Goal: Task Accomplishment & Management: Manage account settings

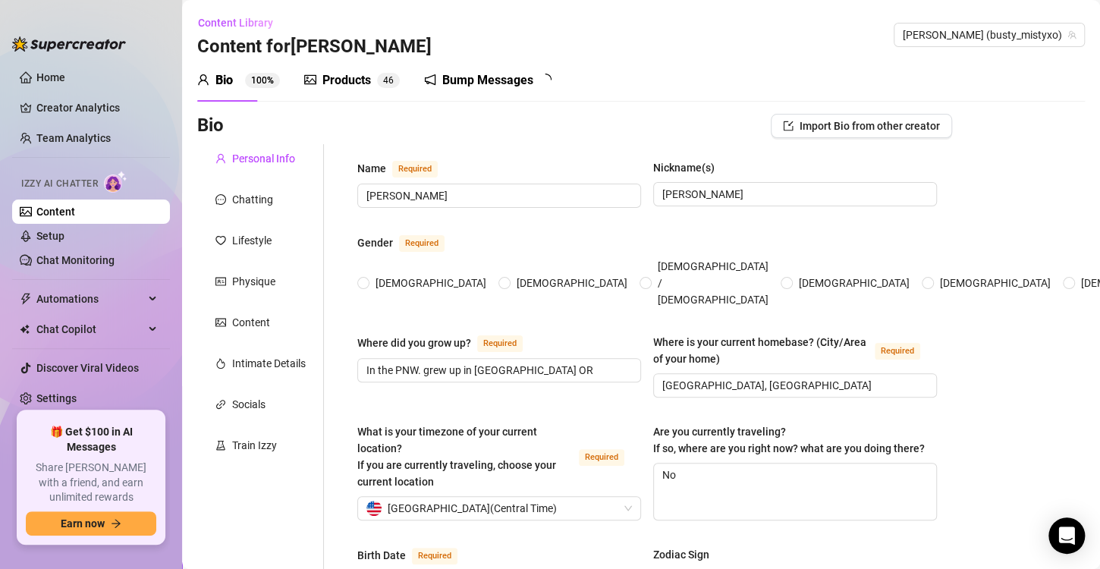
radio input "true"
type input "[DATE]"
click at [497, 78] on div "Bump Messages" at bounding box center [487, 80] width 91 height 18
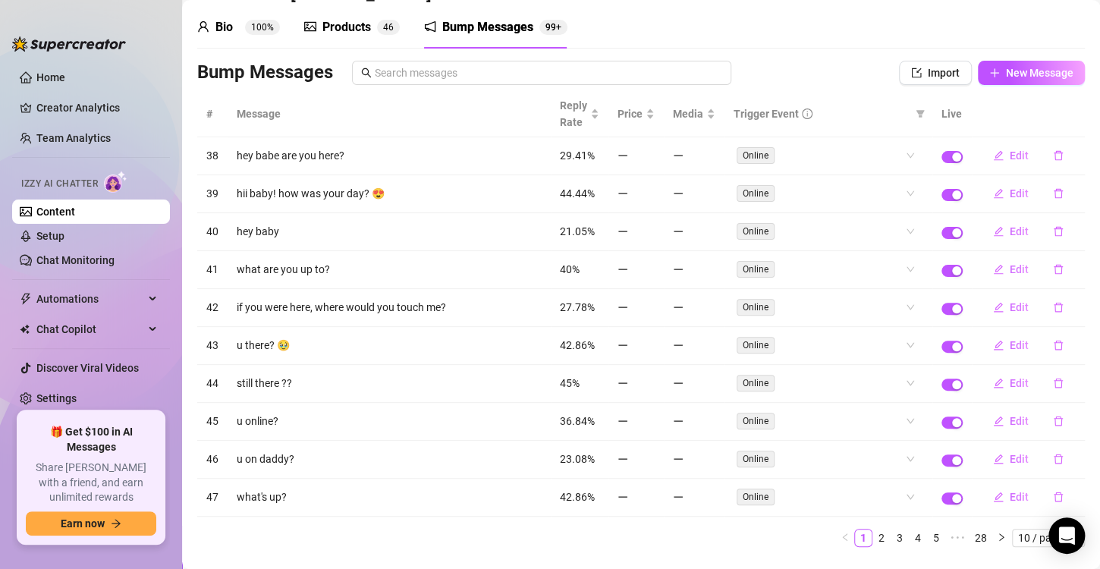
scroll to position [61, 0]
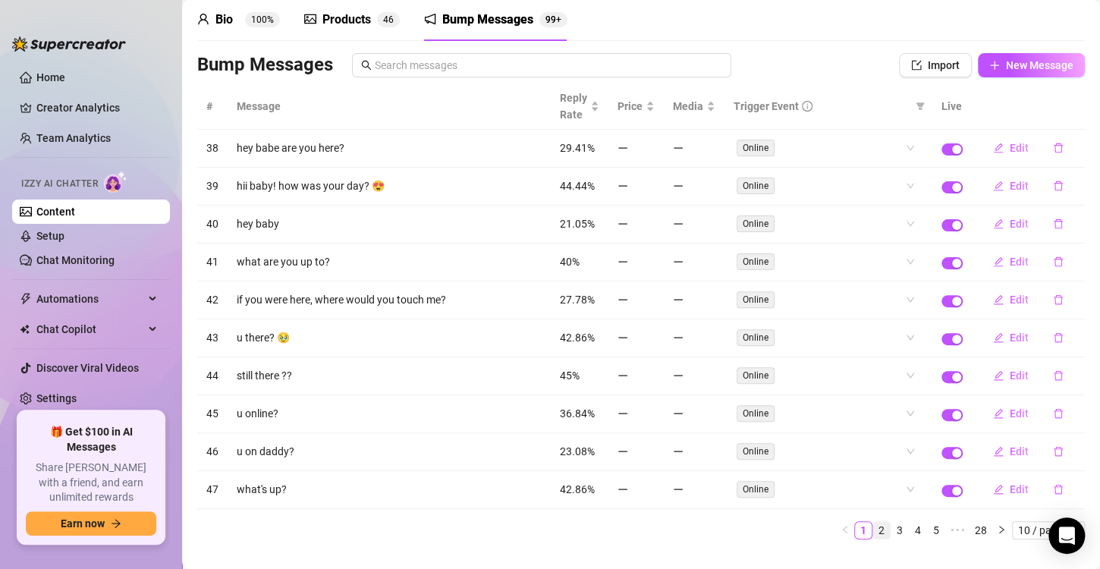
click at [873, 522] on link "2" at bounding box center [881, 530] width 17 height 17
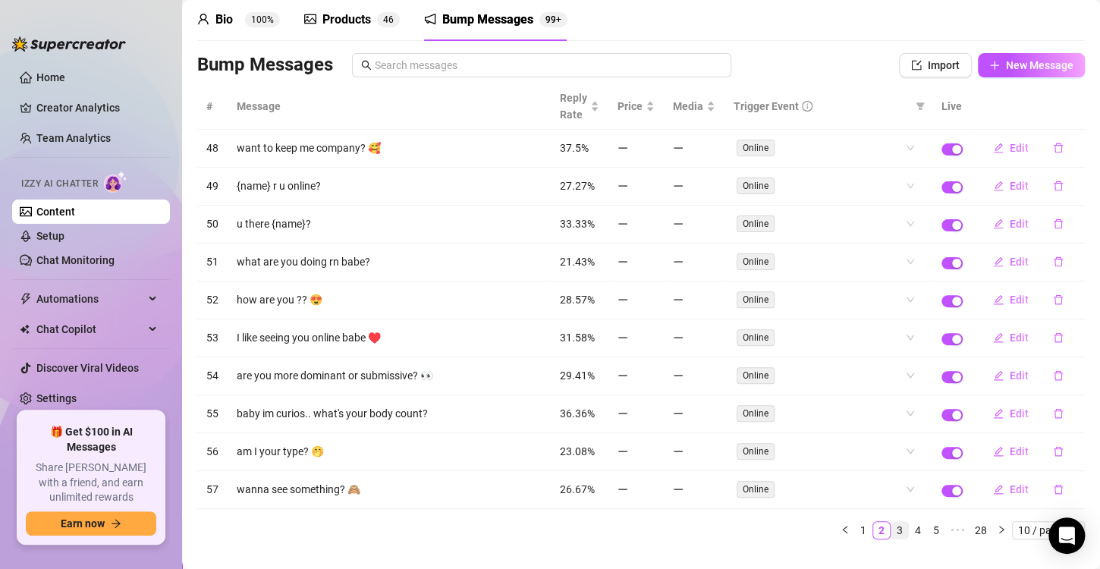
click at [891, 523] on link "3" at bounding box center [899, 530] width 17 height 17
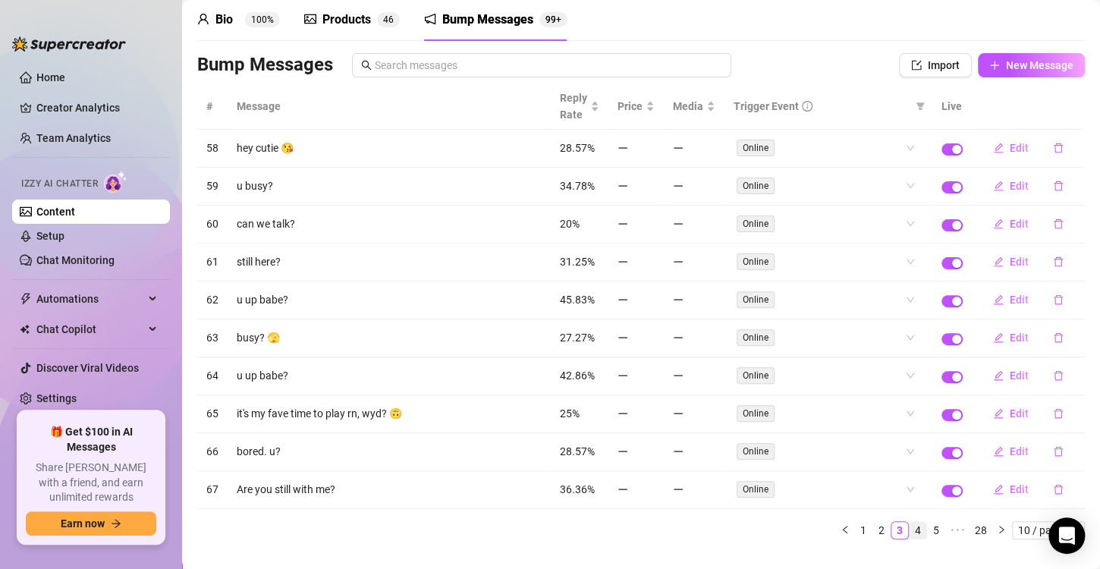
click at [909, 523] on link "4" at bounding box center [917, 530] width 17 height 17
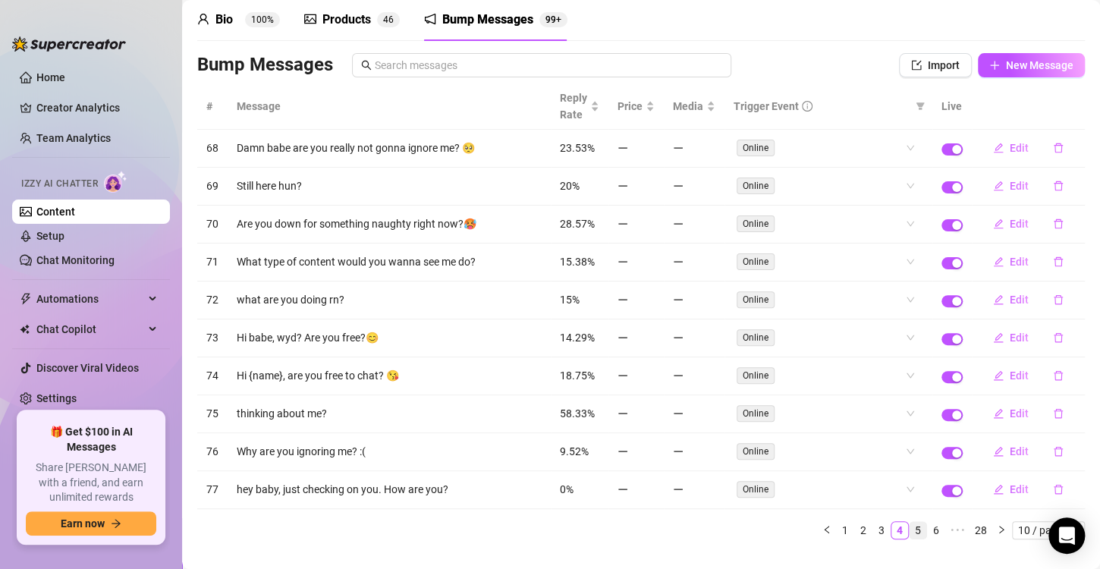
click at [909, 525] on link "5" at bounding box center [917, 530] width 17 height 17
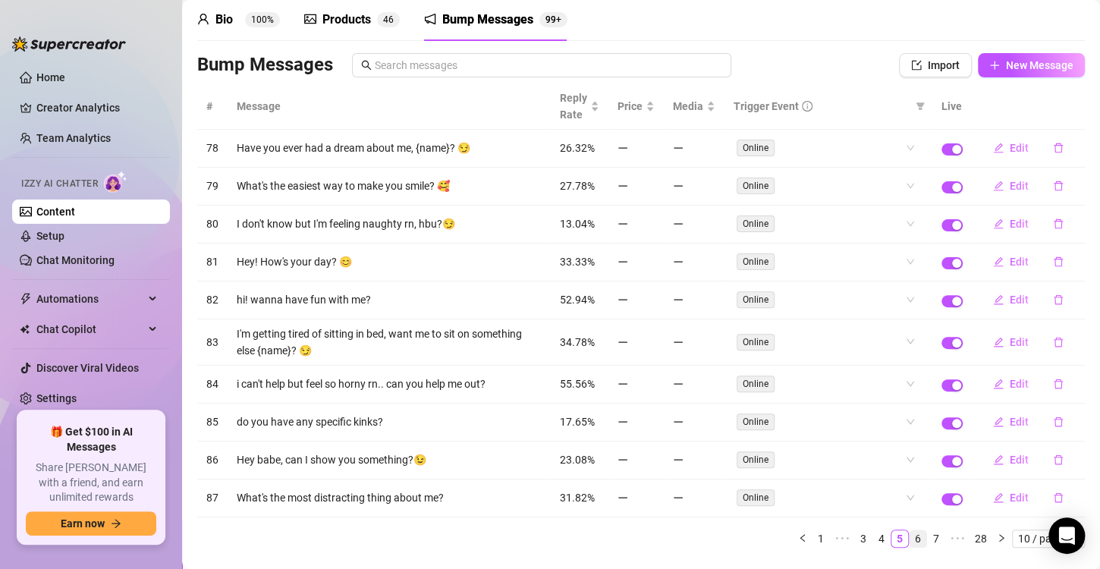
click at [909, 530] on link "6" at bounding box center [917, 538] width 17 height 17
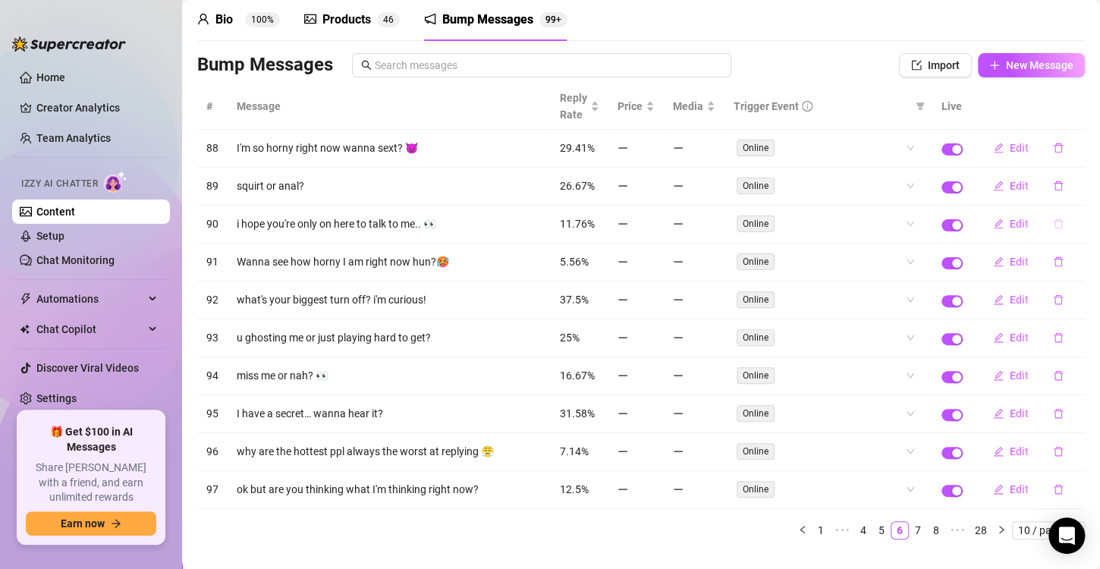
click at [1053, 221] on icon "delete" at bounding box center [1058, 223] width 11 height 11
click at [1063, 191] on span "Yes" at bounding box center [1061, 196] width 18 height 12
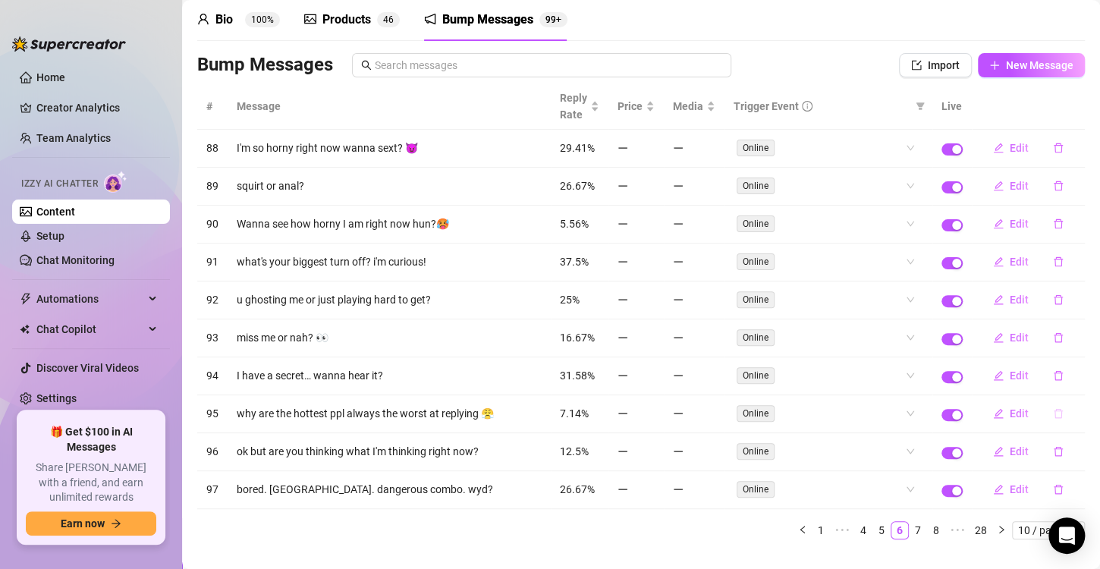
click at [1053, 412] on icon "delete" at bounding box center [1058, 413] width 11 height 11
click at [1072, 376] on button "Yes" at bounding box center [1061, 382] width 29 height 18
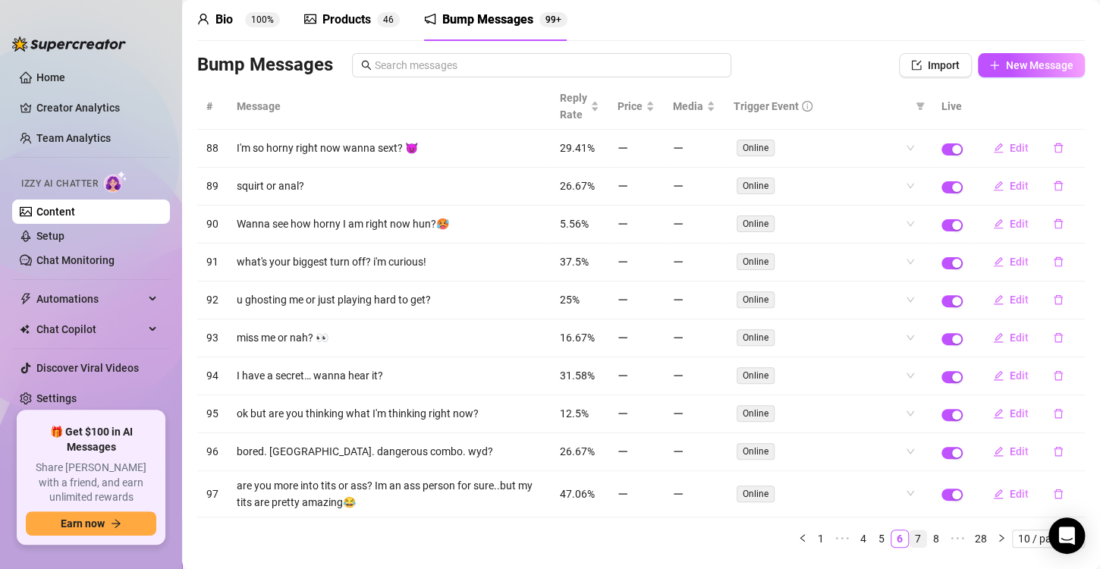
click at [909, 531] on link "7" at bounding box center [917, 538] width 17 height 17
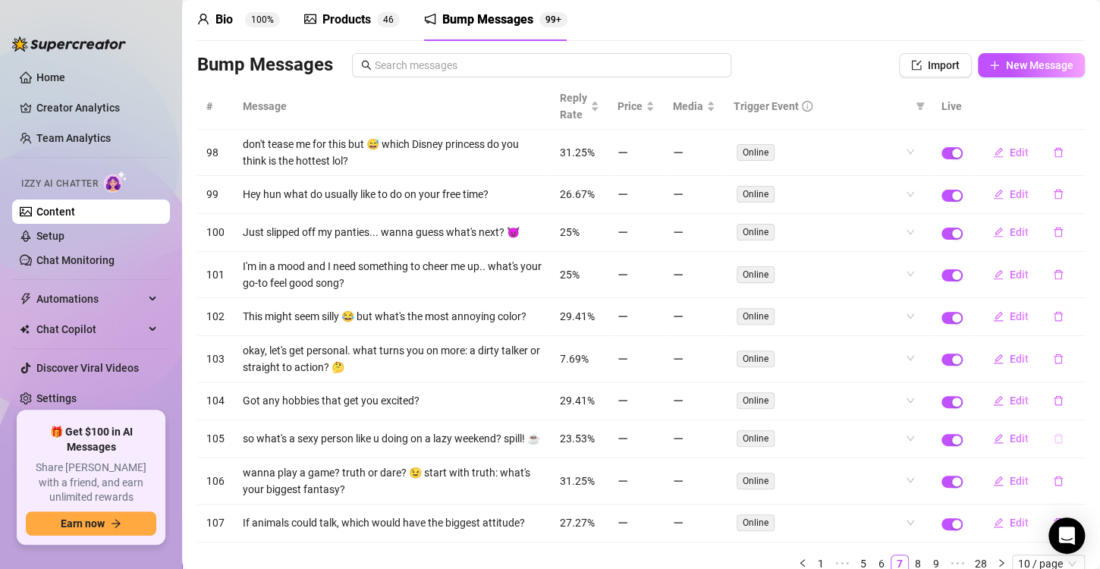
click at [1053, 435] on icon "delete" at bounding box center [1057, 439] width 9 height 10
click at [1074, 405] on button "Yes" at bounding box center [1061, 412] width 29 height 18
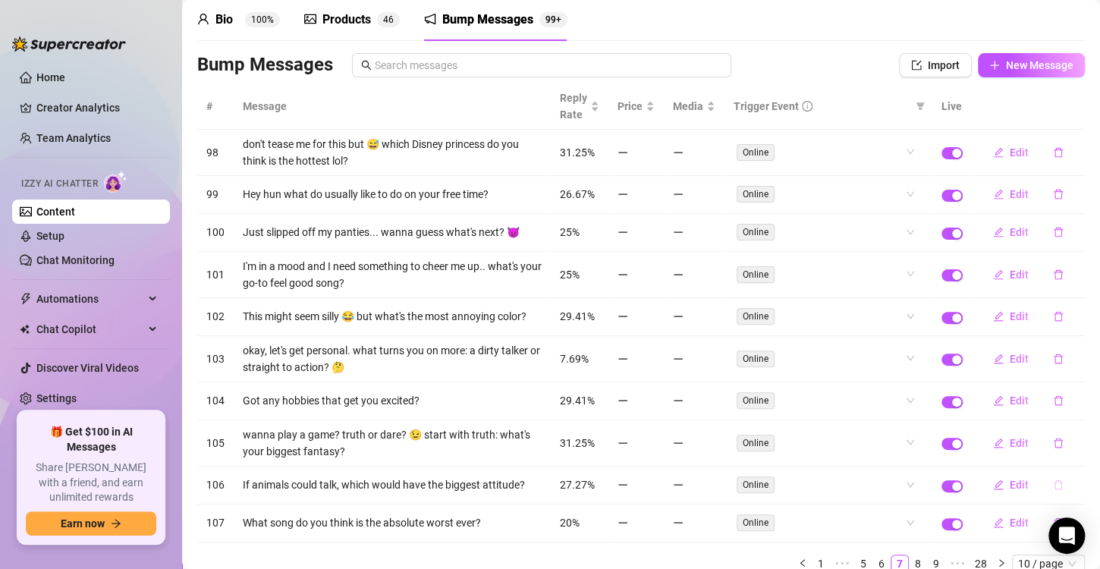
click at [1053, 479] on icon "delete" at bounding box center [1058, 484] width 11 height 11
click at [1059, 449] on span "Yes" at bounding box center [1061, 454] width 18 height 12
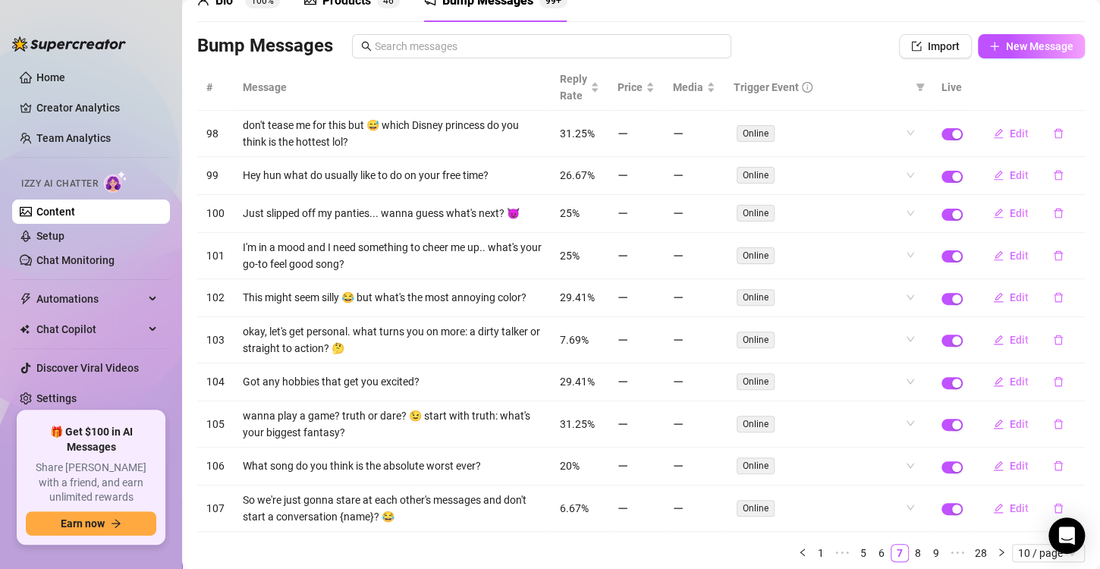
scroll to position [91, 0]
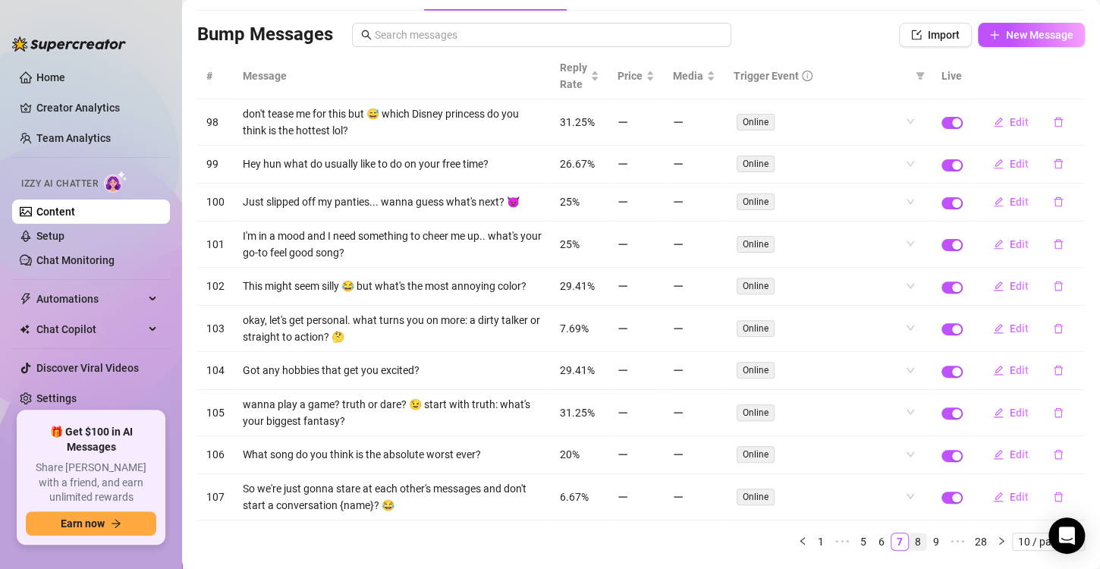
click at [909, 534] on link "8" at bounding box center [917, 541] width 17 height 17
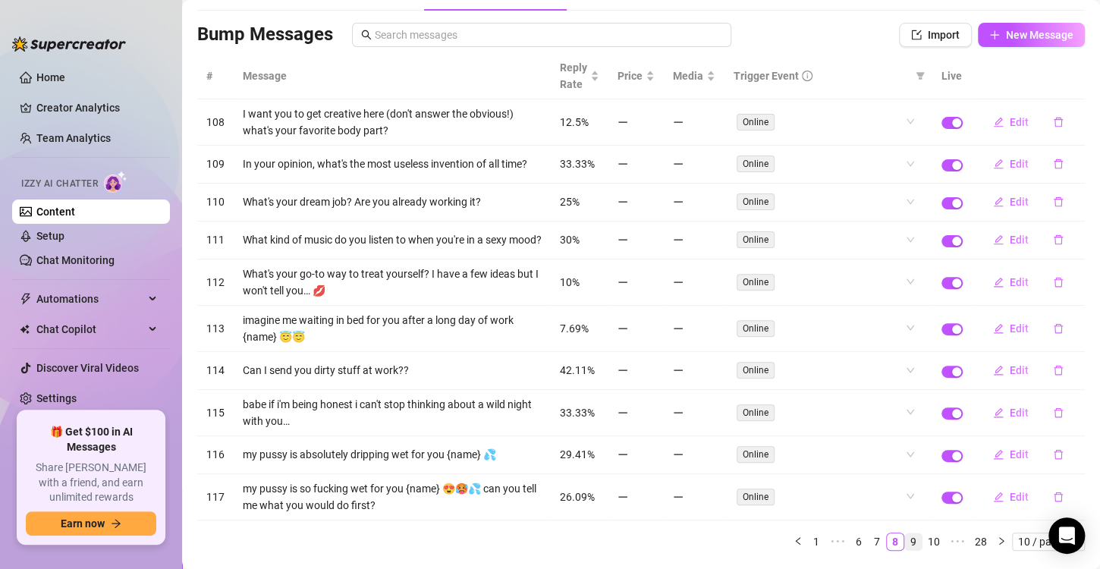
click at [905, 547] on link "9" at bounding box center [913, 541] width 17 height 17
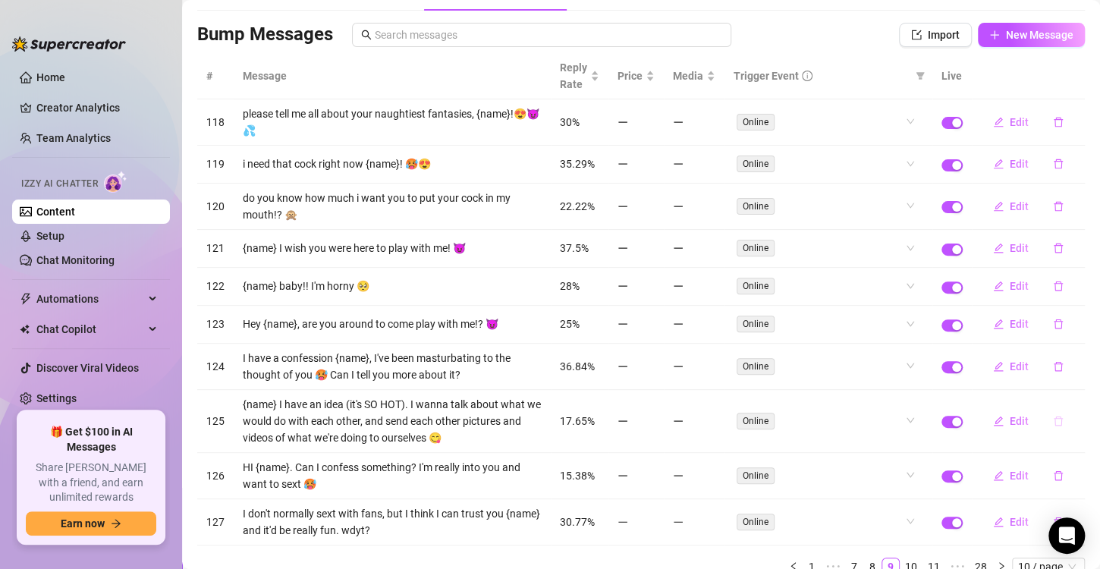
click at [1053, 417] on icon "delete" at bounding box center [1057, 421] width 9 height 10
click at [1061, 396] on span "Yes" at bounding box center [1061, 391] width 18 height 12
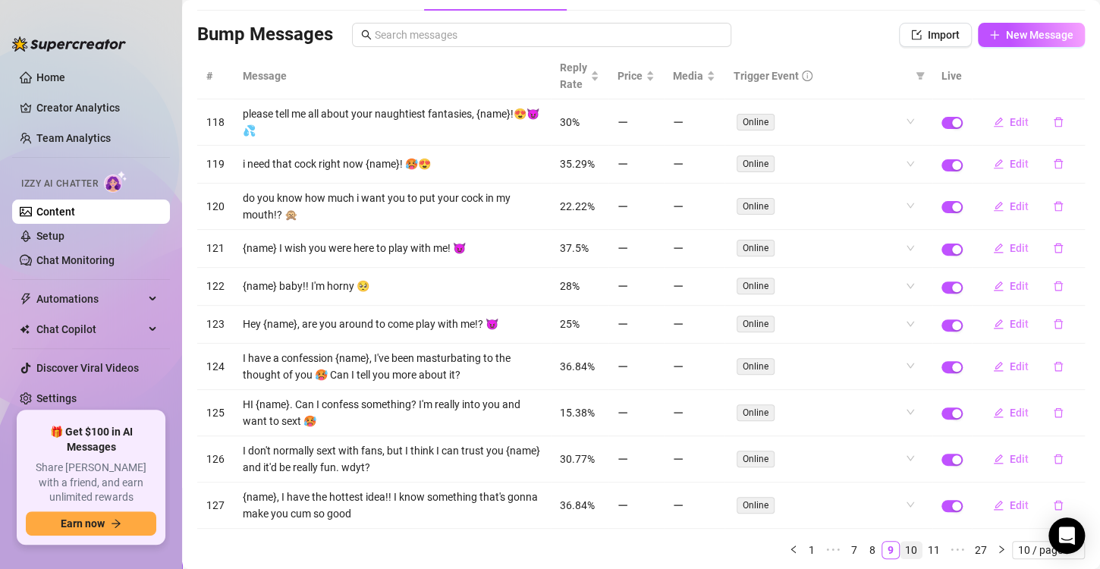
click at [900, 542] on link "10" at bounding box center [910, 550] width 21 height 17
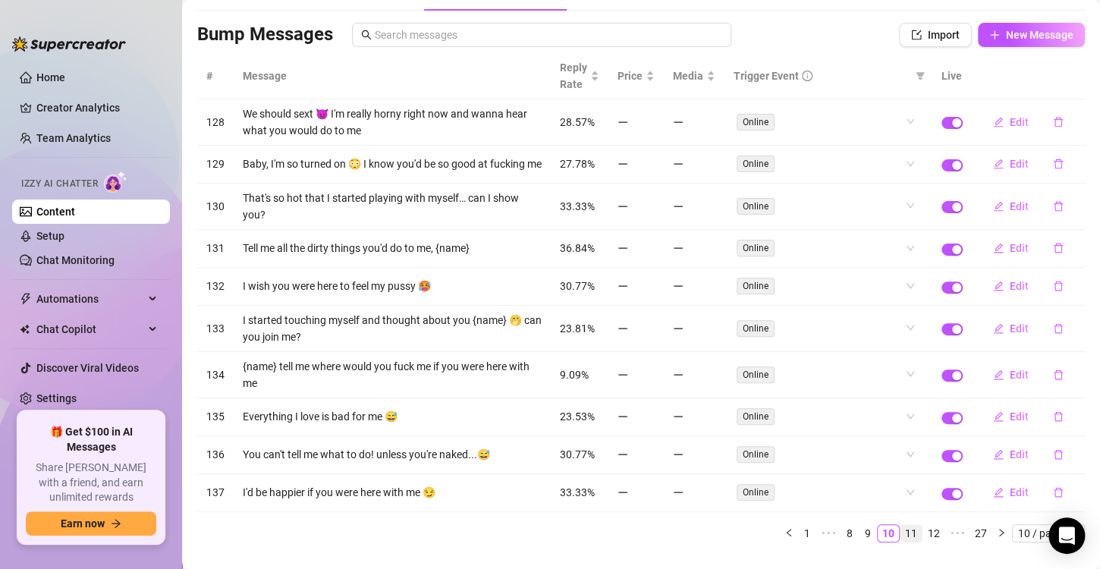
click at [900, 534] on link "11" at bounding box center [910, 533] width 21 height 17
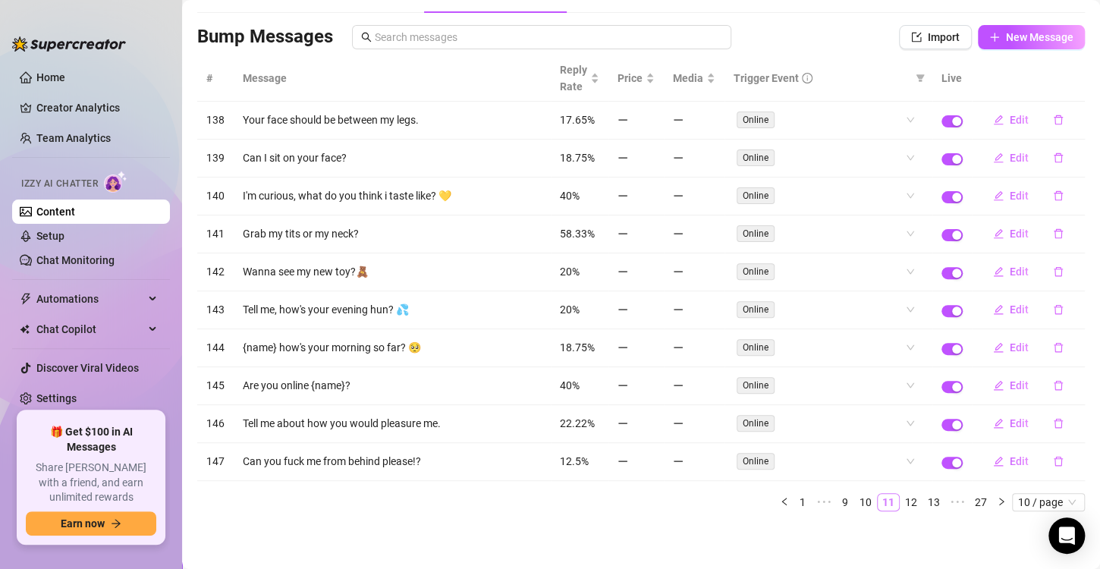
scroll to position [82, 0]
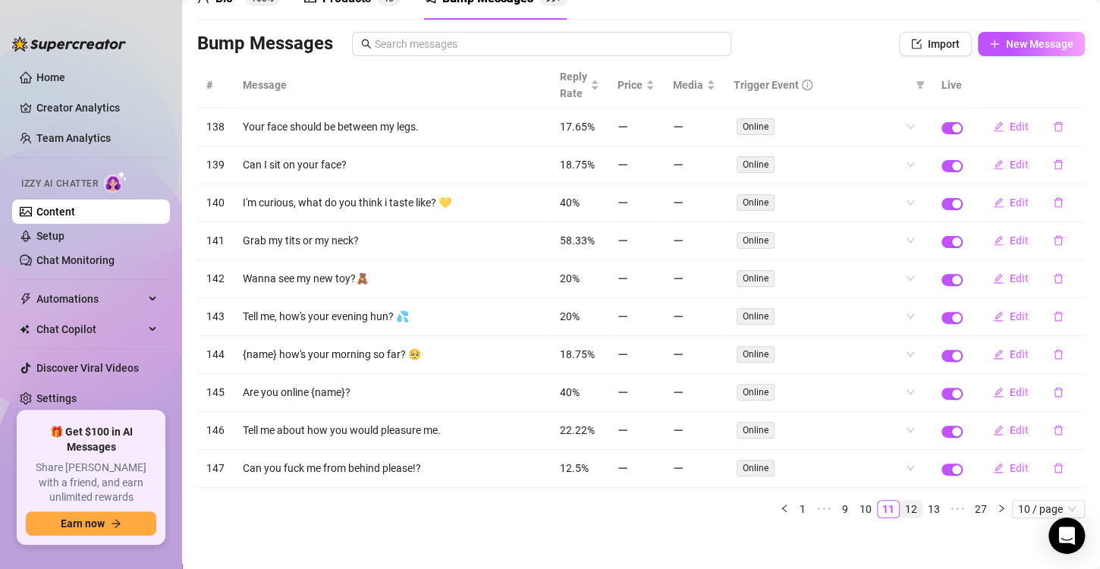
click at [900, 501] on link "12" at bounding box center [910, 509] width 21 height 17
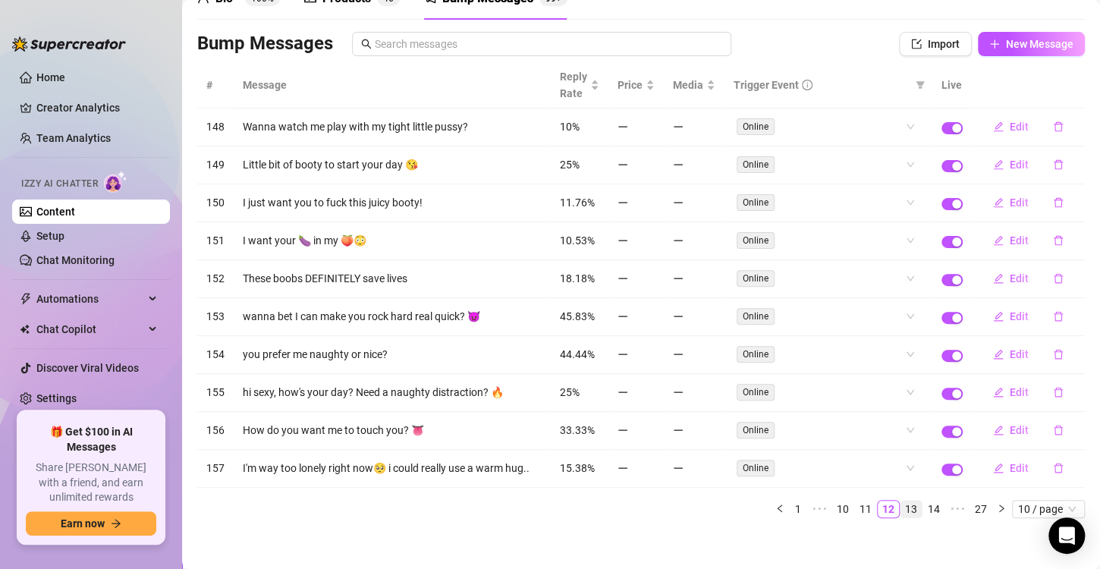
click at [900, 508] on link "13" at bounding box center [910, 509] width 21 height 17
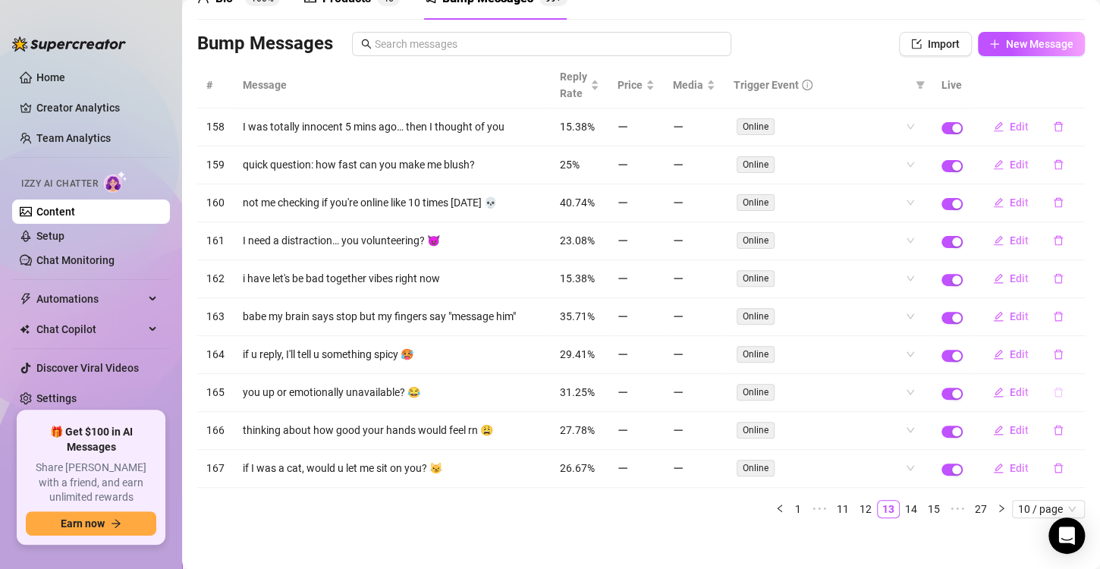
click at [1053, 388] on icon "delete" at bounding box center [1058, 392] width 11 height 11
click at [1065, 361] on span "Yes" at bounding box center [1061, 361] width 18 height 12
click at [1041, 419] on button "button" at bounding box center [1058, 430] width 35 height 24
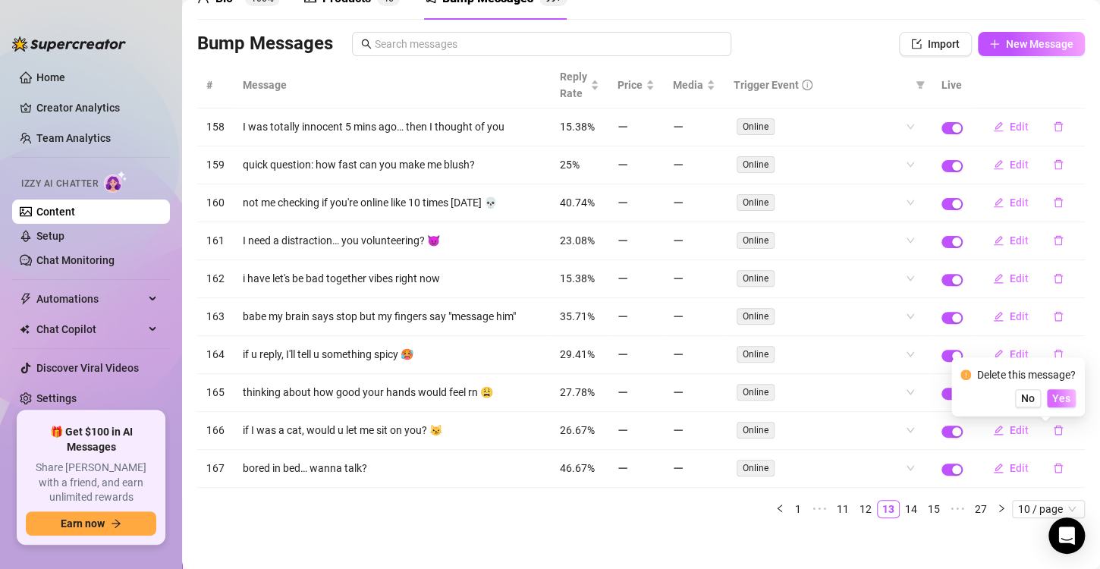
click at [1060, 390] on button "Yes" at bounding box center [1061, 398] width 29 height 18
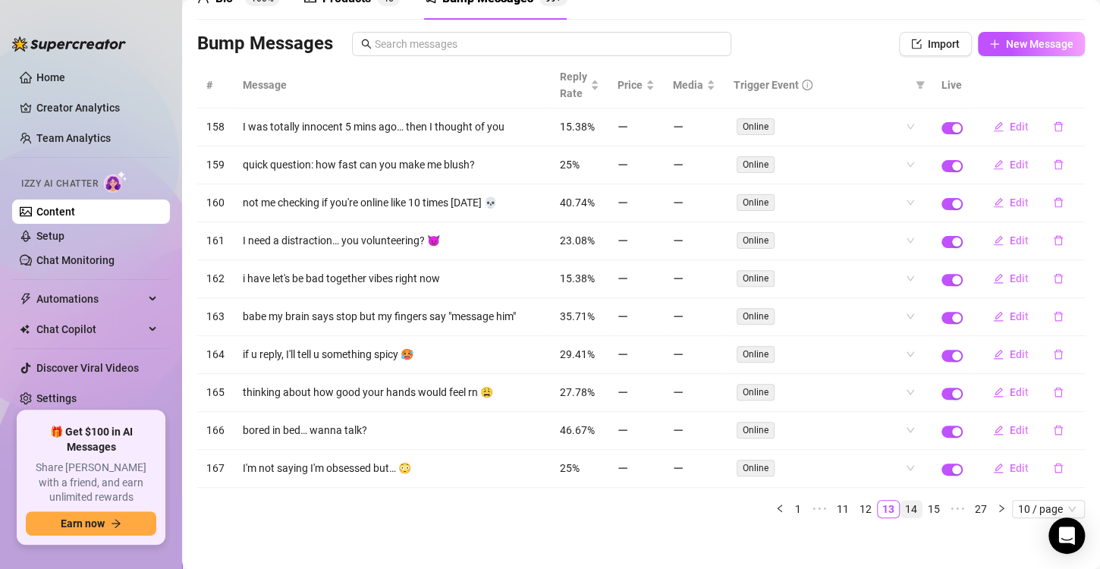
click at [900, 507] on link "14" at bounding box center [910, 509] width 21 height 17
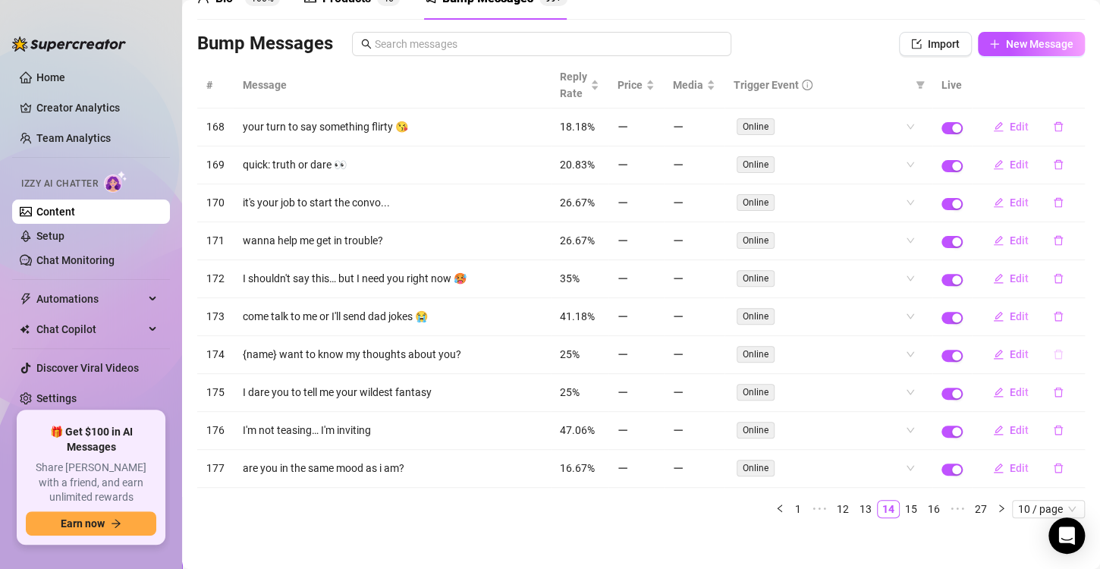
click at [1053, 350] on icon "delete" at bounding box center [1057, 355] width 9 height 10
click at [1064, 318] on span "Yes" at bounding box center [1061, 324] width 18 height 12
click at [899, 272] on div "Online" at bounding box center [828, 278] width 190 height 24
click at [510, 525] on main "Content Library Content for [PERSON_NAME] [PERSON_NAME] (busty_mistyxo) Bio 100…" at bounding box center [641, 247] width 918 height 658
click at [1053, 428] on icon "delete" at bounding box center [1058, 430] width 11 height 11
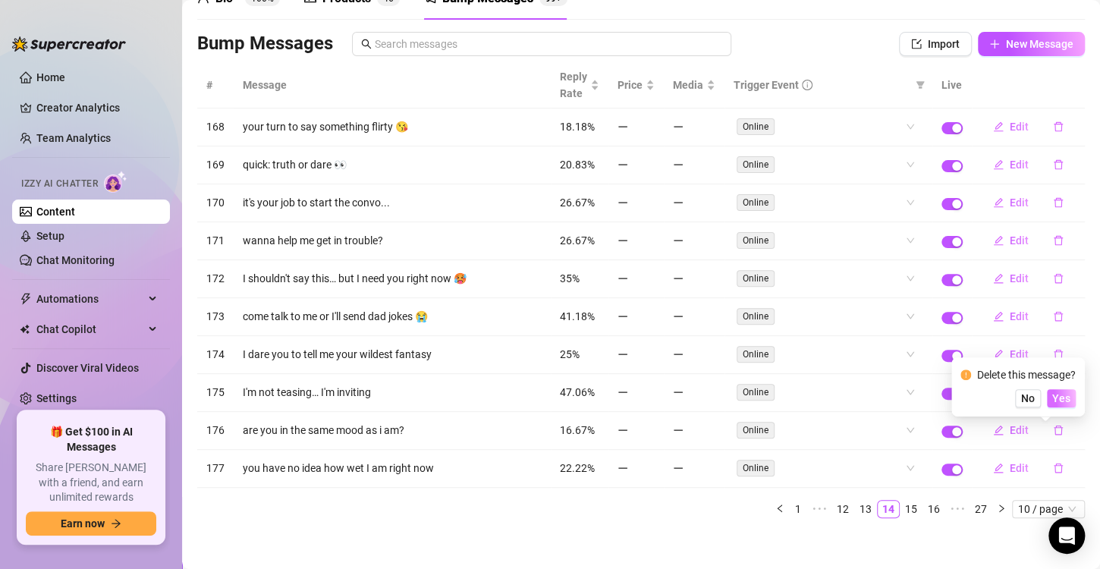
click at [1068, 397] on span "Yes" at bounding box center [1061, 398] width 18 height 12
click at [900, 503] on link "15" at bounding box center [910, 509] width 21 height 17
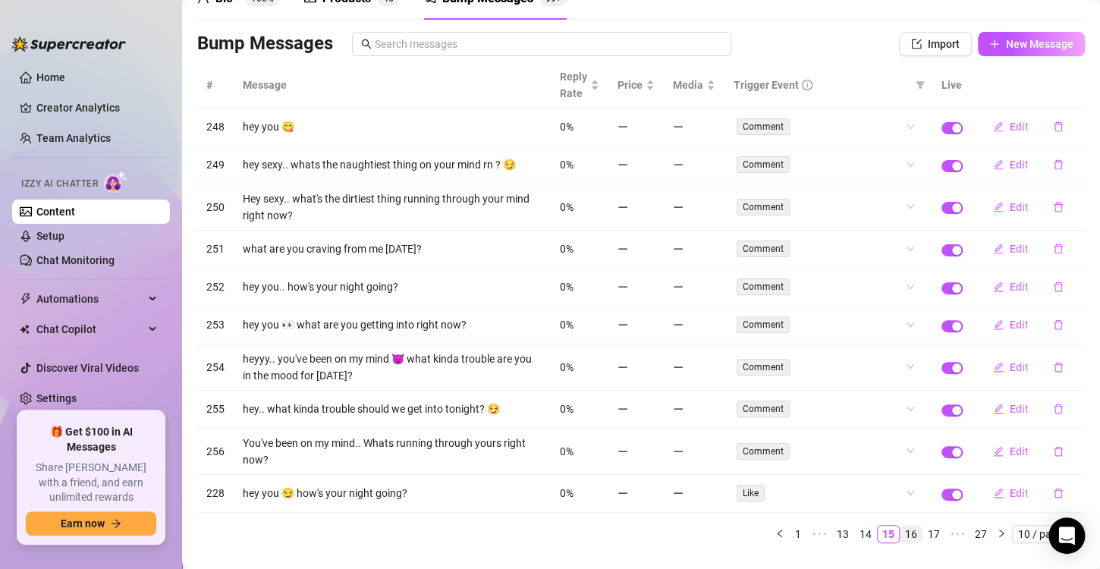
click at [906, 532] on link "16" at bounding box center [910, 534] width 21 height 17
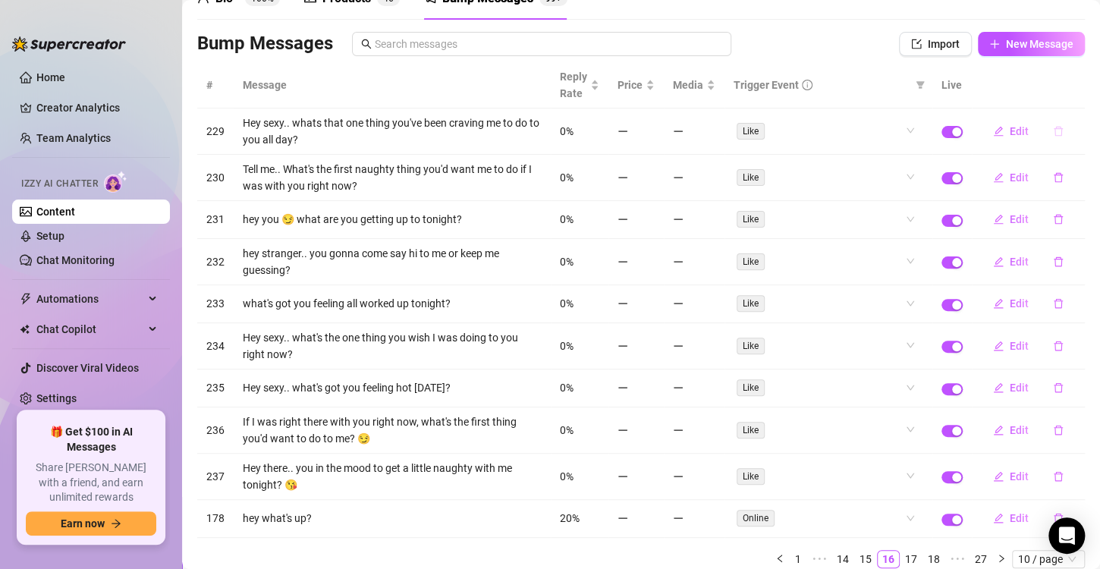
click at [1053, 129] on icon "delete" at bounding box center [1058, 131] width 11 height 11
click at [1027, 102] on span "No" at bounding box center [1028, 104] width 14 height 12
click at [898, 470] on div "Like" at bounding box center [828, 475] width 190 height 24
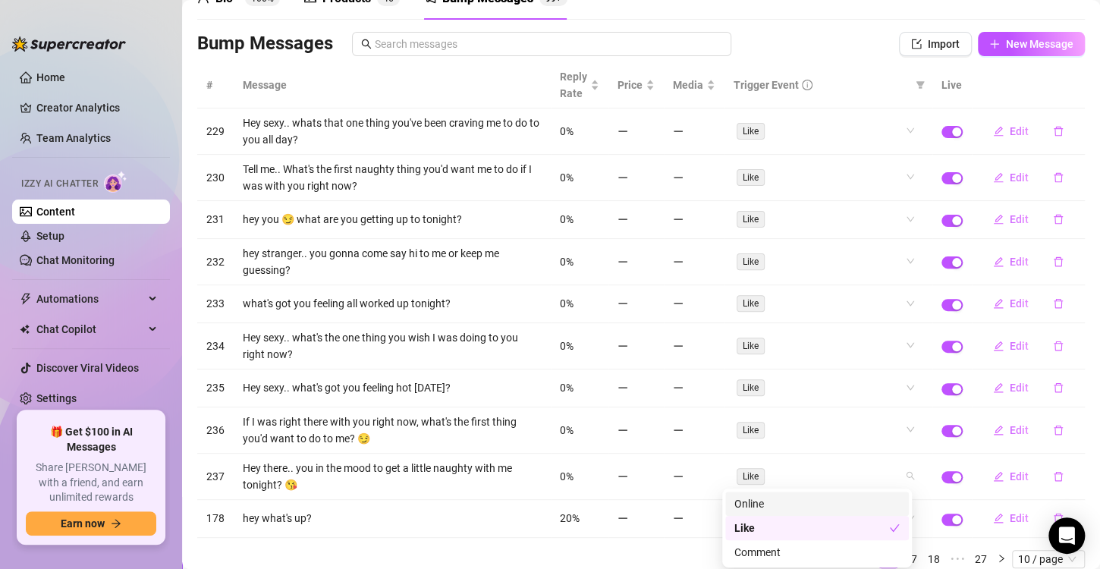
click at [815, 507] on div "Online" at bounding box center [816, 503] width 165 height 17
click at [899, 527] on div "Like" at bounding box center [817, 528] width 184 height 24
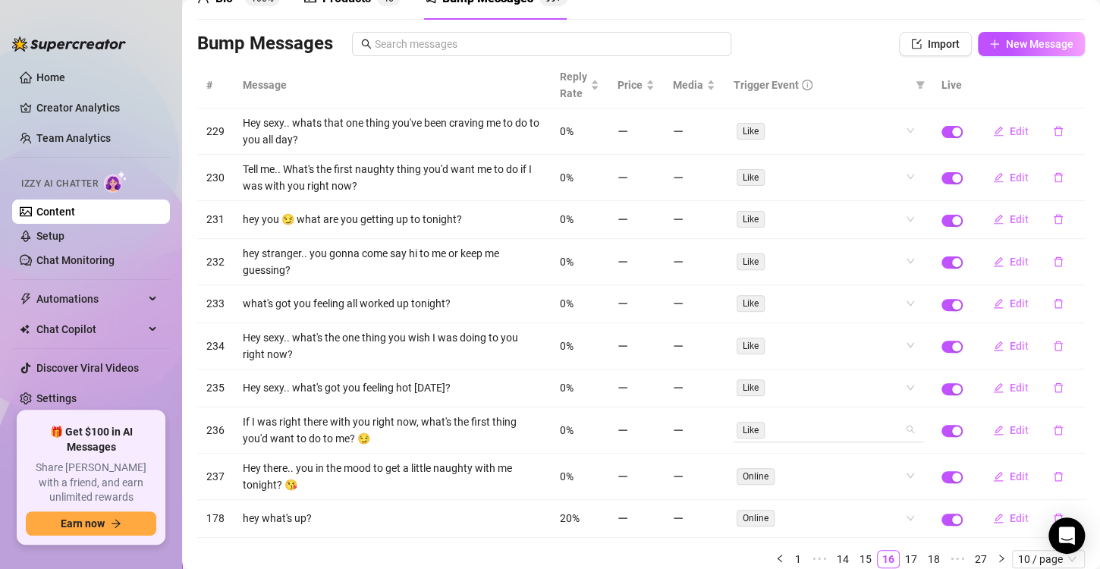
click at [899, 422] on div "# Message Reply Rate Price Media Trigger Event Live 229 Hey sexy.. whats that o…" at bounding box center [640, 315] width 887 height 506
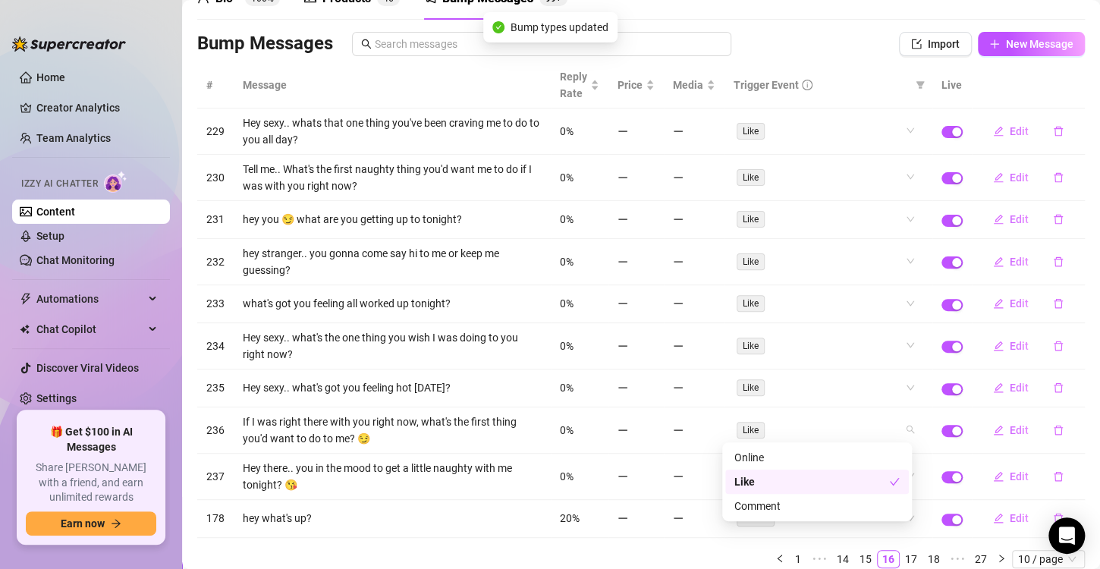
click at [769, 482] on div "Like" at bounding box center [811, 481] width 155 height 17
click at [768, 455] on div "Online" at bounding box center [816, 457] width 165 height 17
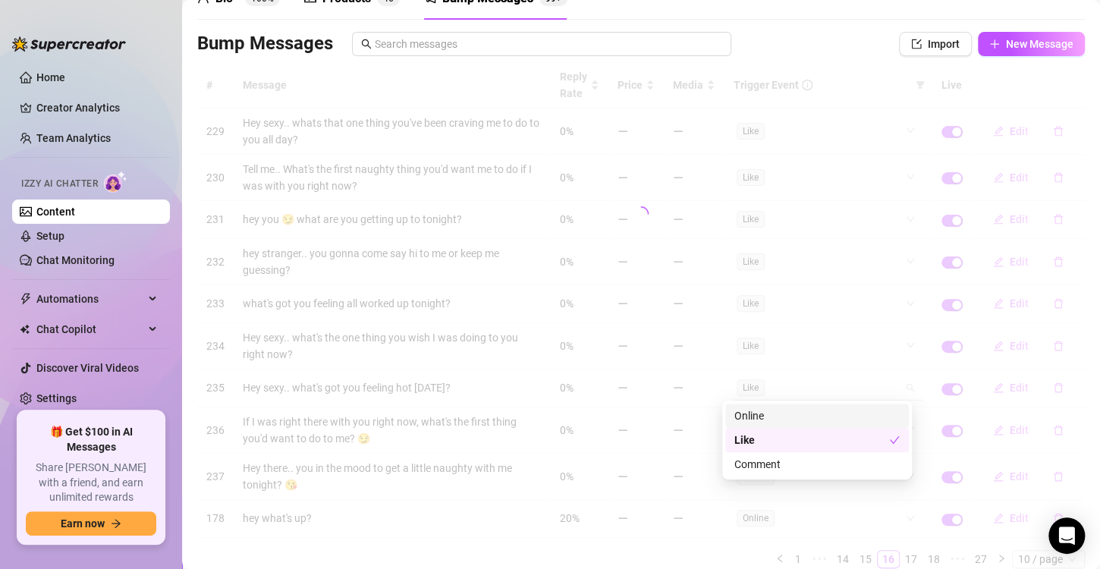
click at [898, 381] on div "# Message Reply Rate Price Media Trigger Event Live 229 Hey sexy.. whats that o…" at bounding box center [640, 315] width 887 height 506
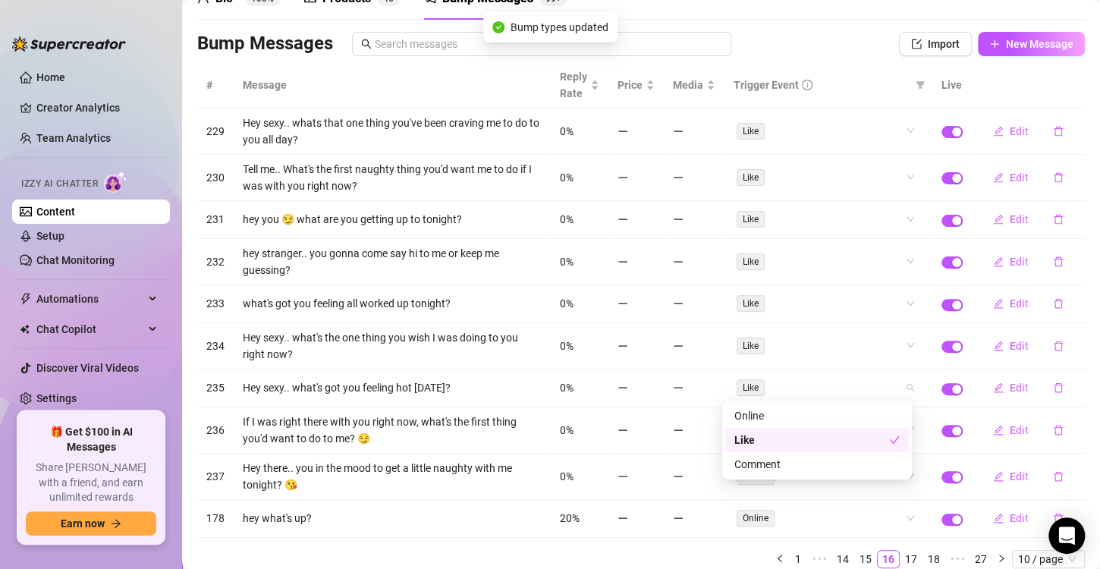
click at [790, 444] on div "Like" at bounding box center [811, 440] width 155 height 17
click at [785, 418] on div "Online" at bounding box center [816, 415] width 165 height 17
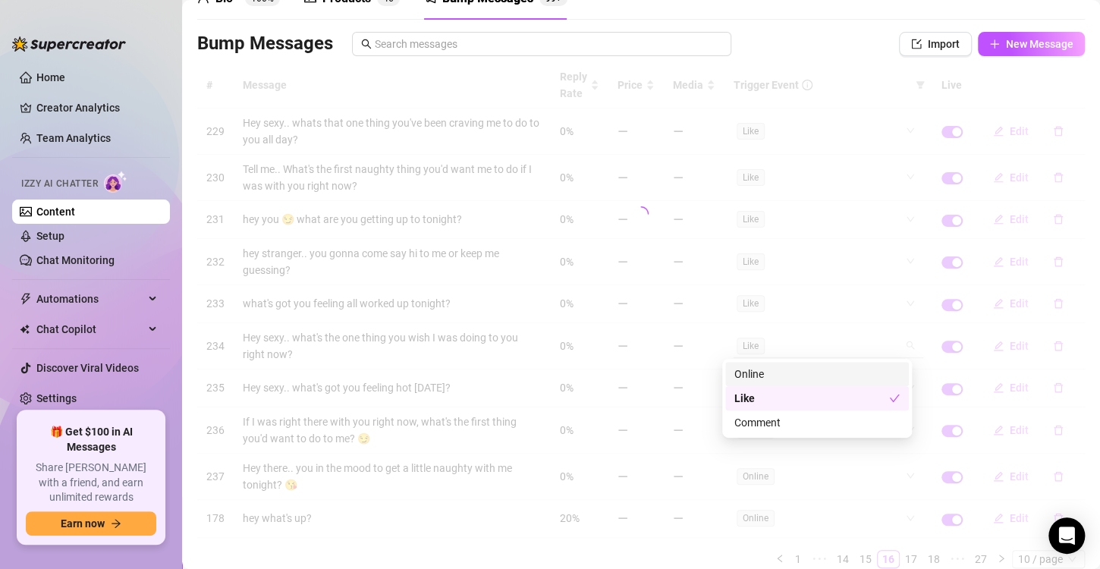
click at [902, 345] on div "# Message Reply Rate Price Media Trigger Event Live 229 Hey sexy.. whats that o…" at bounding box center [640, 315] width 887 height 506
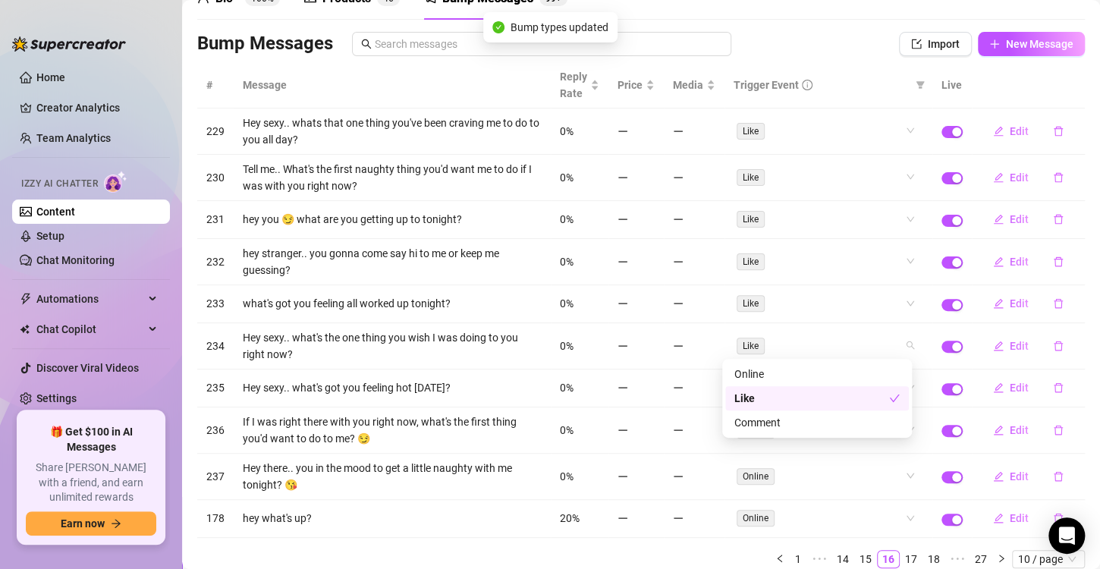
click at [805, 394] on div "Like" at bounding box center [811, 398] width 155 height 17
click at [794, 370] on div "Online" at bounding box center [816, 374] width 165 height 17
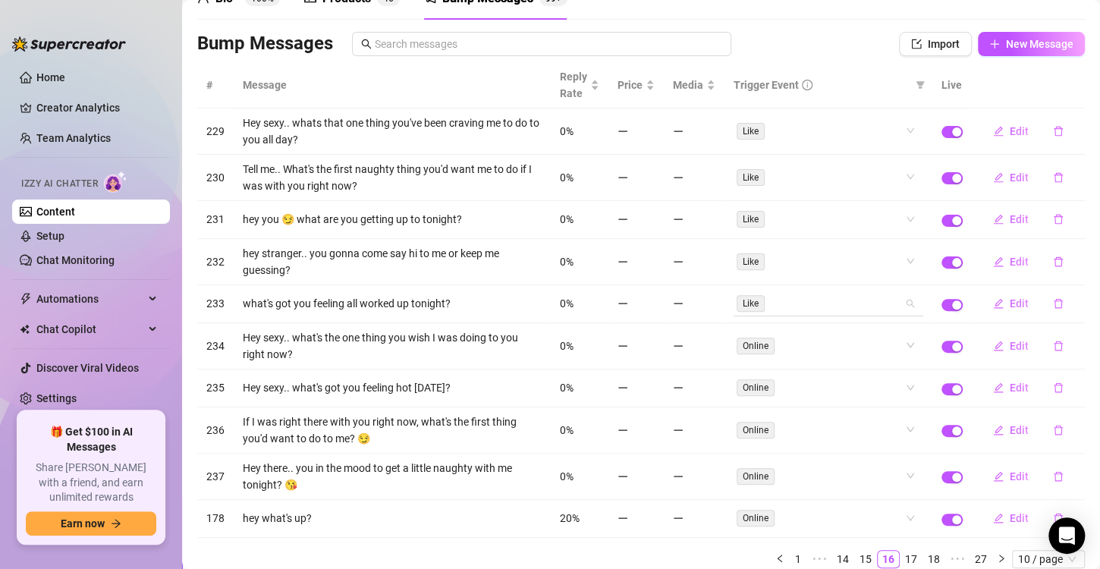
click at [903, 304] on div "# Message Reply Rate Price Media Trigger Event Live 229 Hey sexy.. whats that o…" at bounding box center [640, 315] width 887 height 506
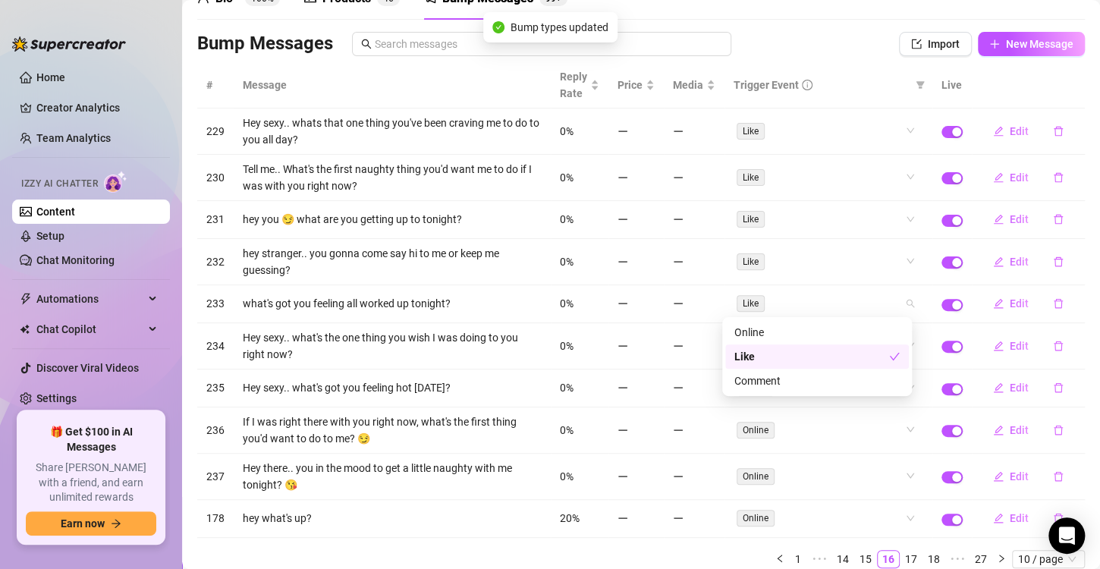
click at [786, 353] on div "Like" at bounding box center [811, 356] width 155 height 17
click at [781, 329] on div "Online" at bounding box center [816, 332] width 165 height 17
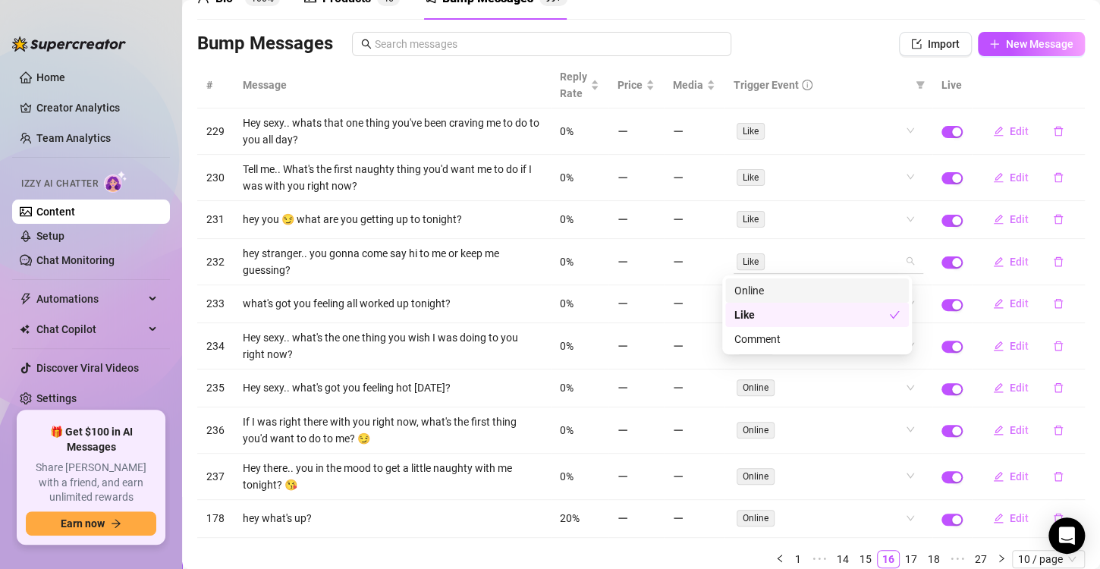
click at [896, 262] on div "# Message Reply Rate Price Media Trigger Event Live 229 Hey sexy.. whats that o…" at bounding box center [640, 315] width 887 height 506
click at [800, 309] on div "Like" at bounding box center [811, 314] width 155 height 17
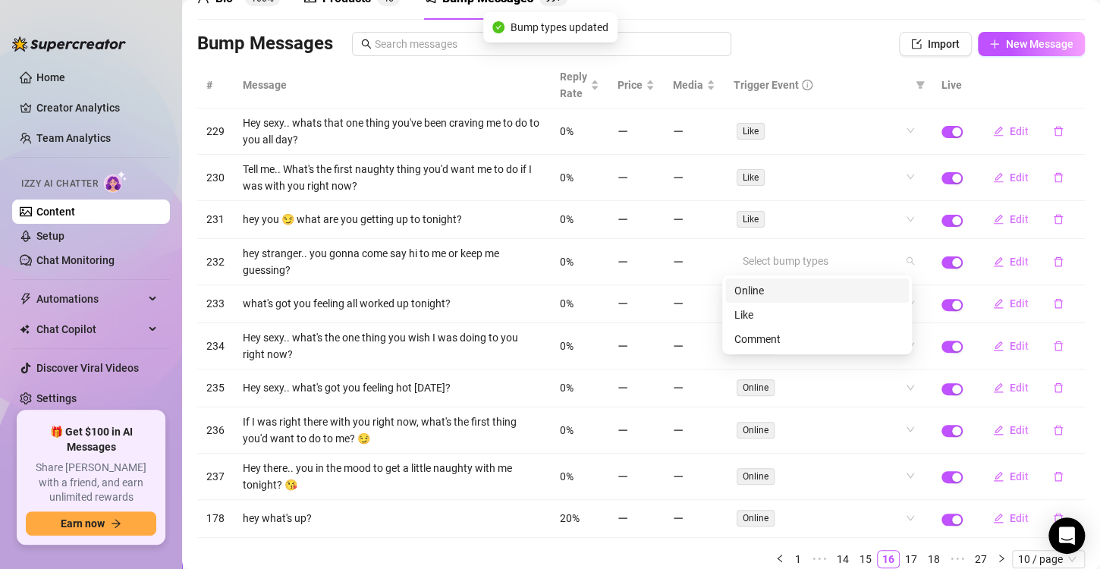
click at [792, 291] on div "Online" at bounding box center [816, 290] width 165 height 17
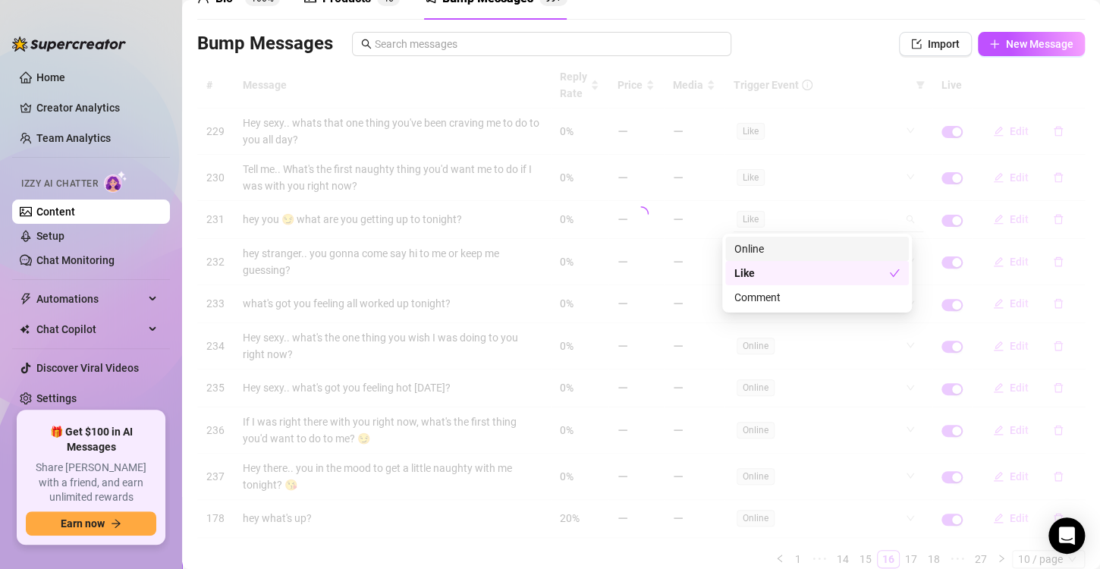
click at [899, 217] on div "# Message Reply Rate Price Media Trigger Event Live 229 Hey sexy.. whats that o…" at bounding box center [640, 315] width 887 height 506
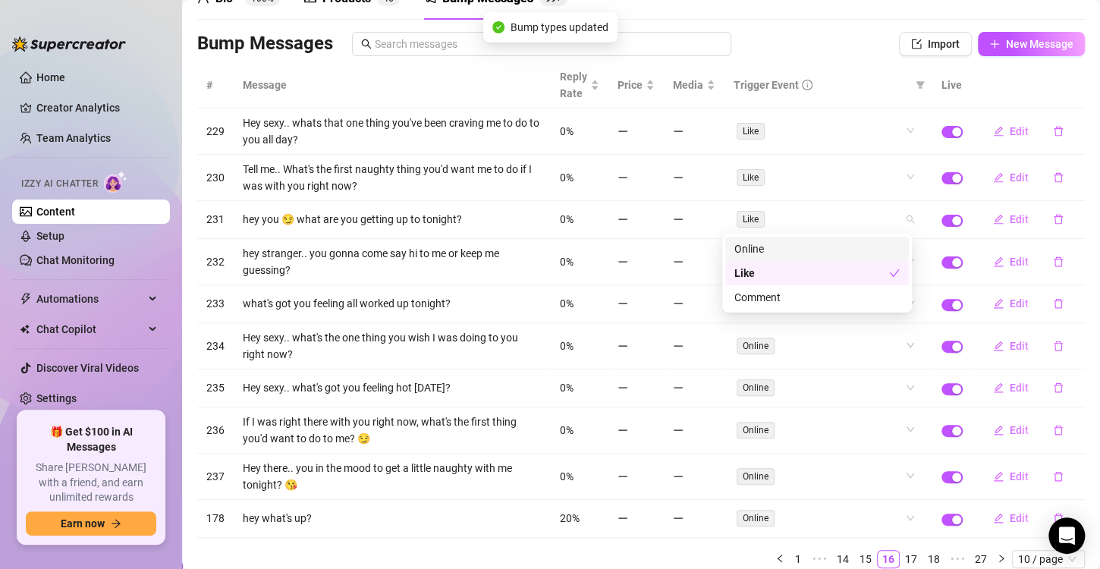
click at [796, 255] on div "Online" at bounding box center [816, 248] width 165 height 17
click at [790, 264] on div "Like" at bounding box center [817, 273] width 184 height 24
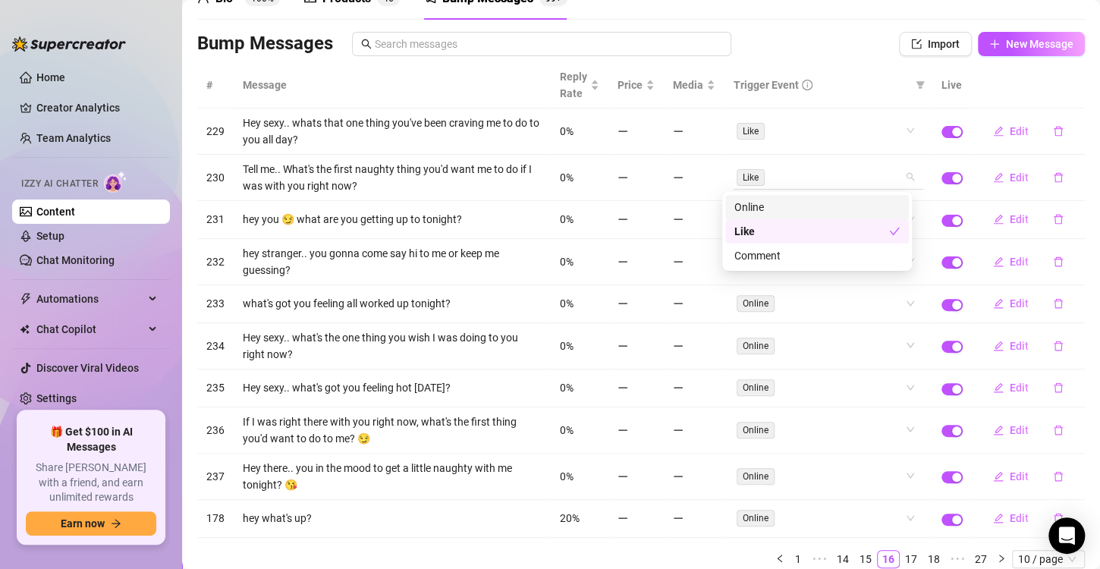
click at [902, 176] on div "# Message Reply Rate Price Media Trigger Event Live 229 Hey sexy.. whats that o…" at bounding box center [640, 315] width 887 height 506
click at [829, 227] on div "Like" at bounding box center [811, 231] width 155 height 17
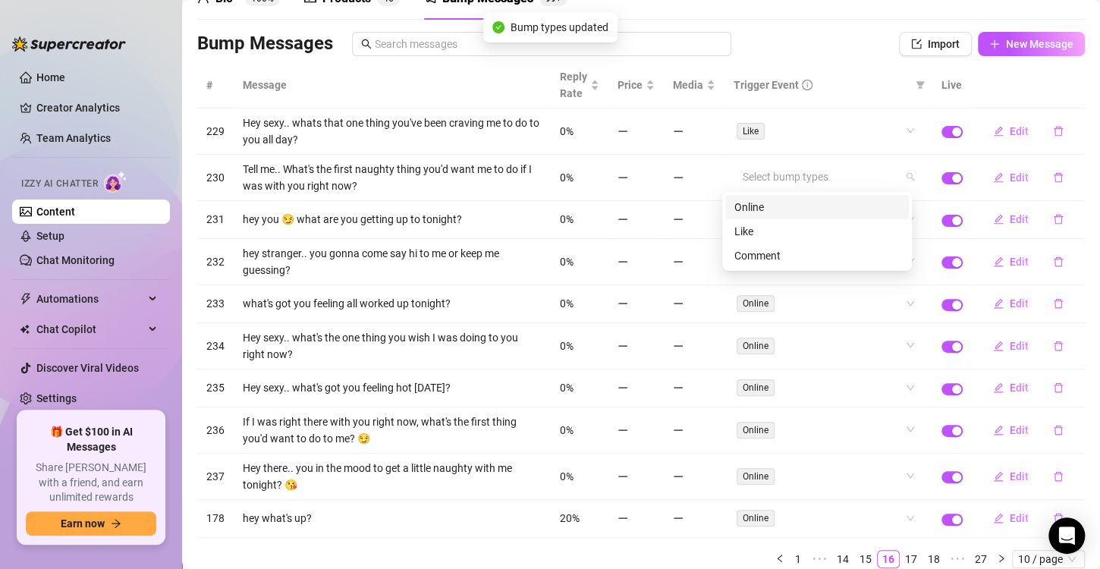
click at [823, 206] on div "Online" at bounding box center [816, 207] width 165 height 17
click at [836, 205] on div "Online" at bounding box center [811, 207] width 155 height 17
click at [773, 209] on div "Online" at bounding box center [816, 207] width 165 height 17
click at [901, 555] on div "# Message Reply Rate Price Media Trigger Event Live 229 Hey sexy.. whats that o…" at bounding box center [640, 315] width 887 height 506
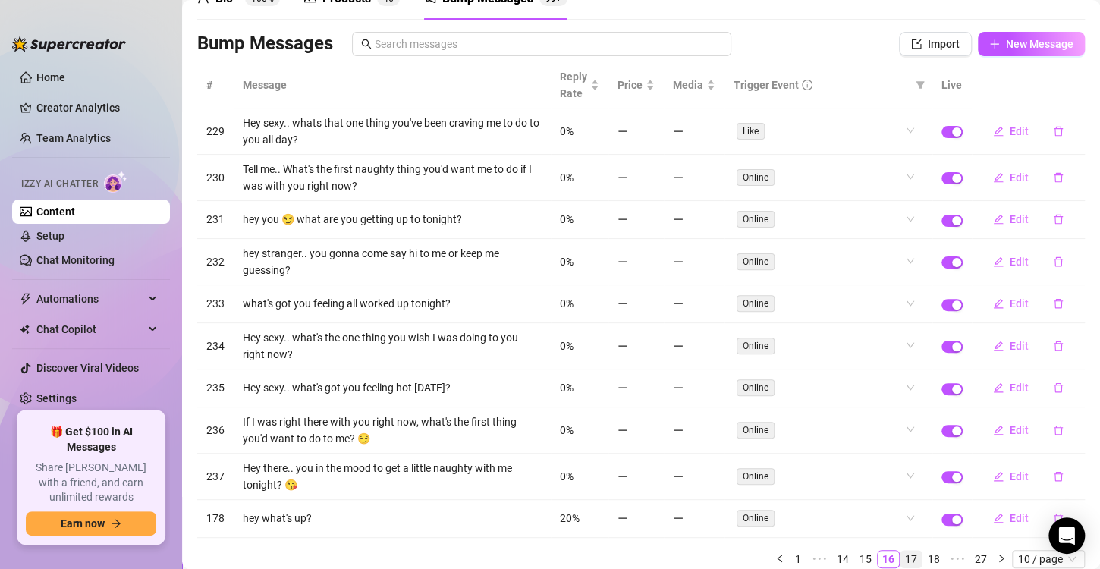
click at [901, 555] on link "17" at bounding box center [910, 559] width 21 height 17
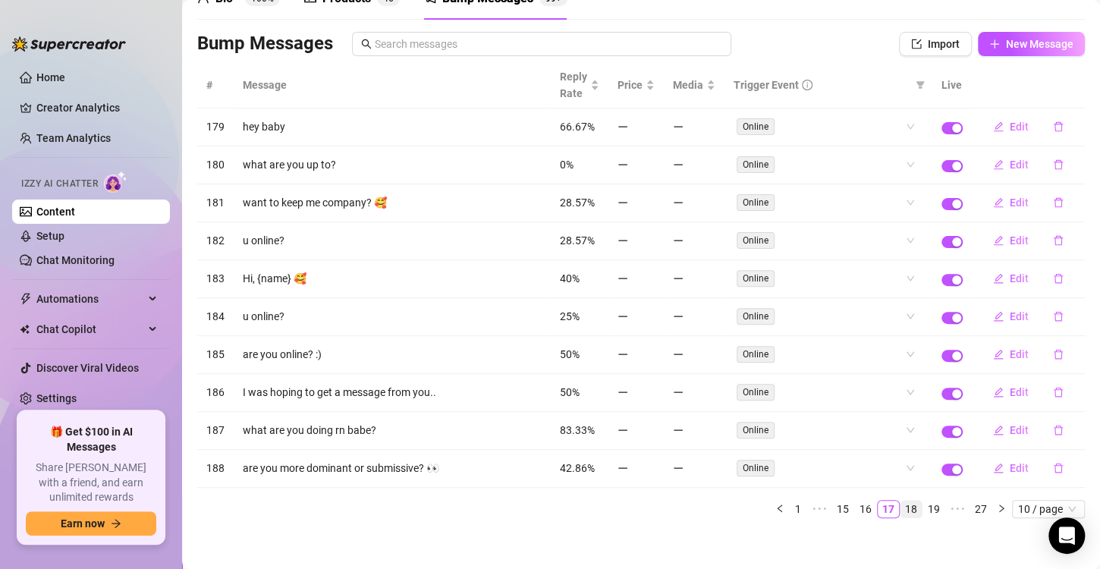
click at [900, 503] on link "18" at bounding box center [910, 509] width 21 height 17
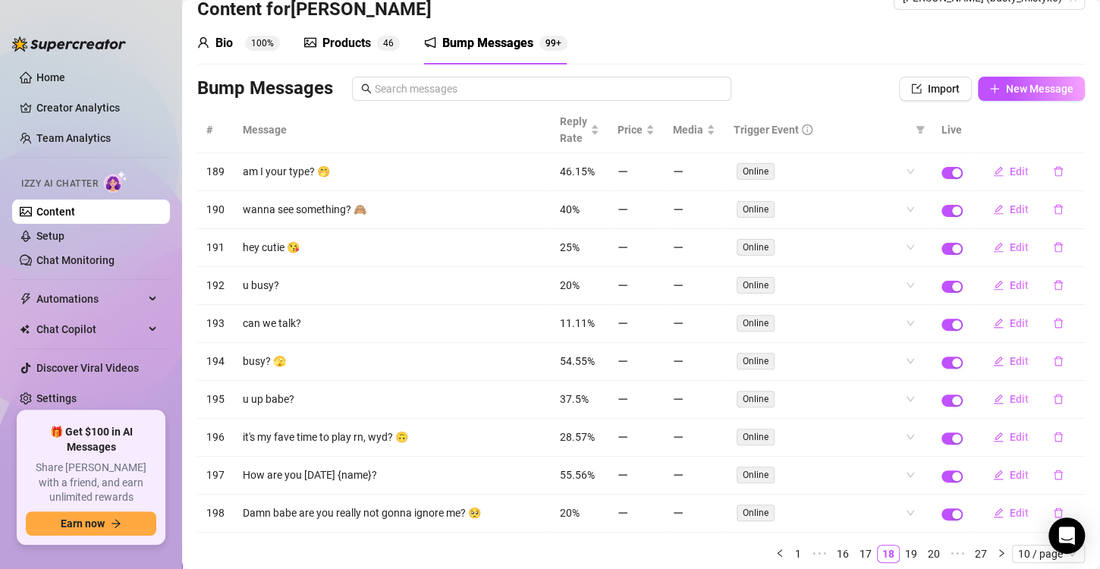
scroll to position [0, 0]
